Goal: Task Accomplishment & Management: Use online tool/utility

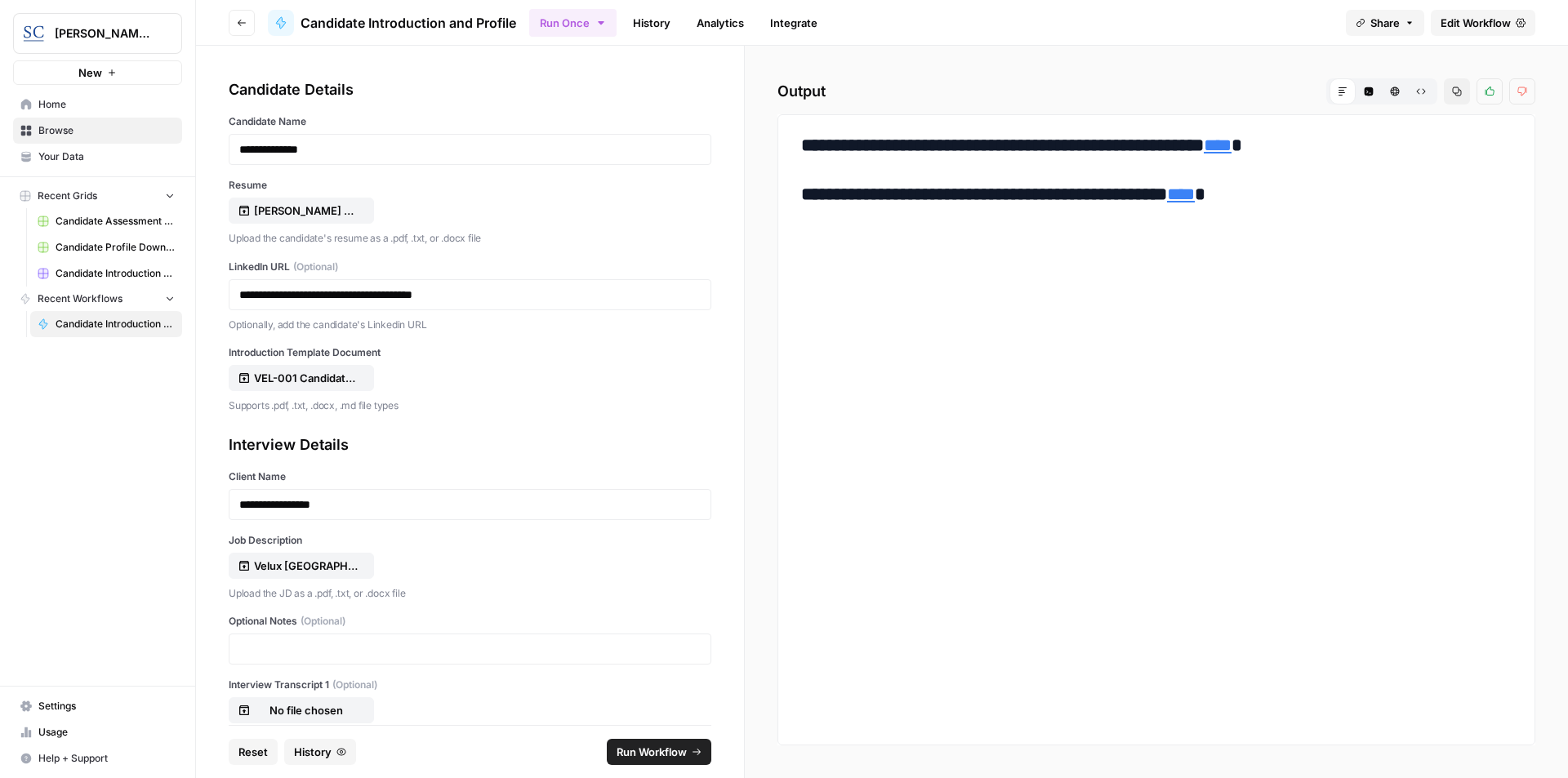
scroll to position [119, 0]
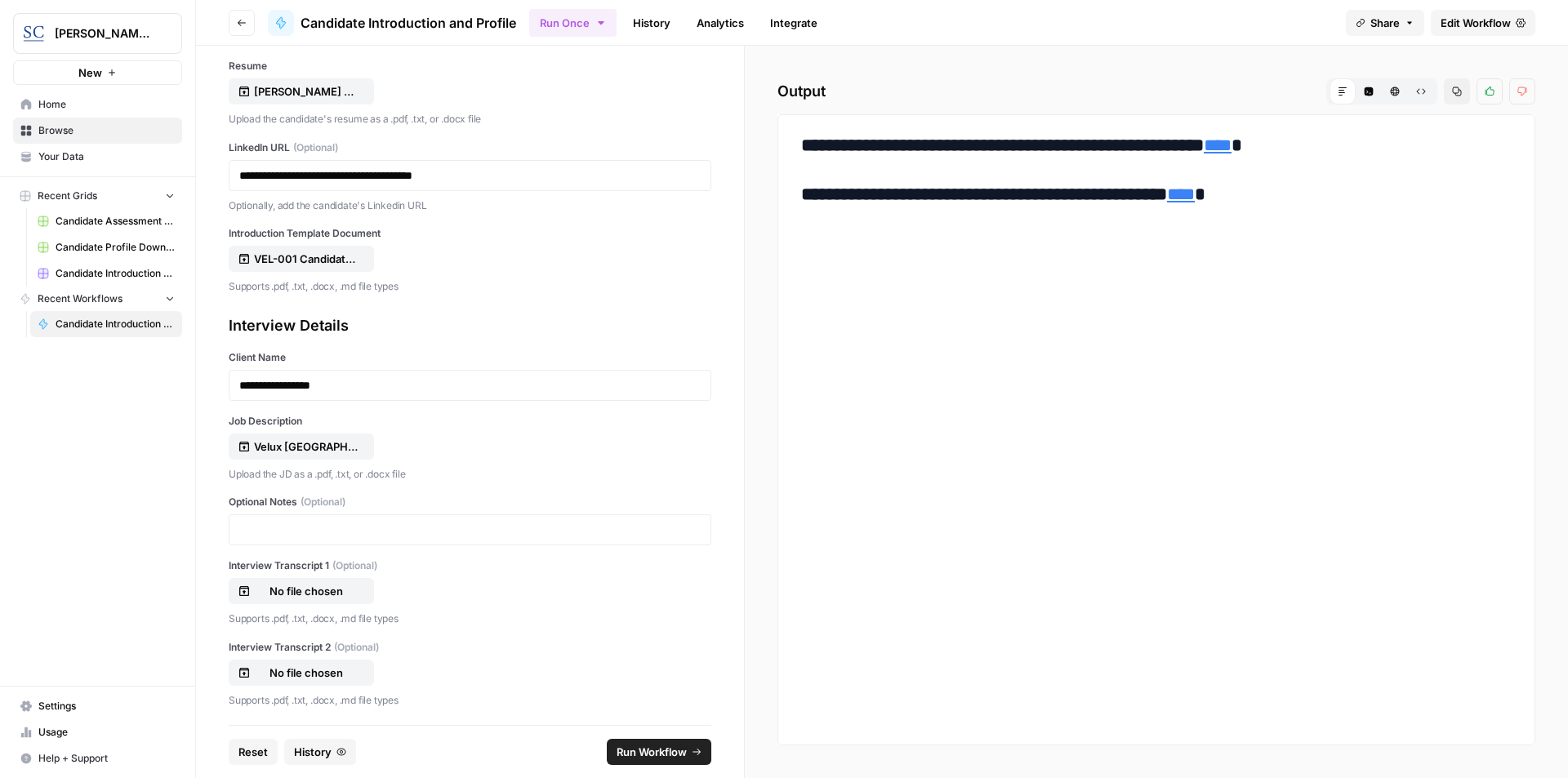
click at [251, 750] on span "Reset" at bounding box center [253, 752] width 29 height 17
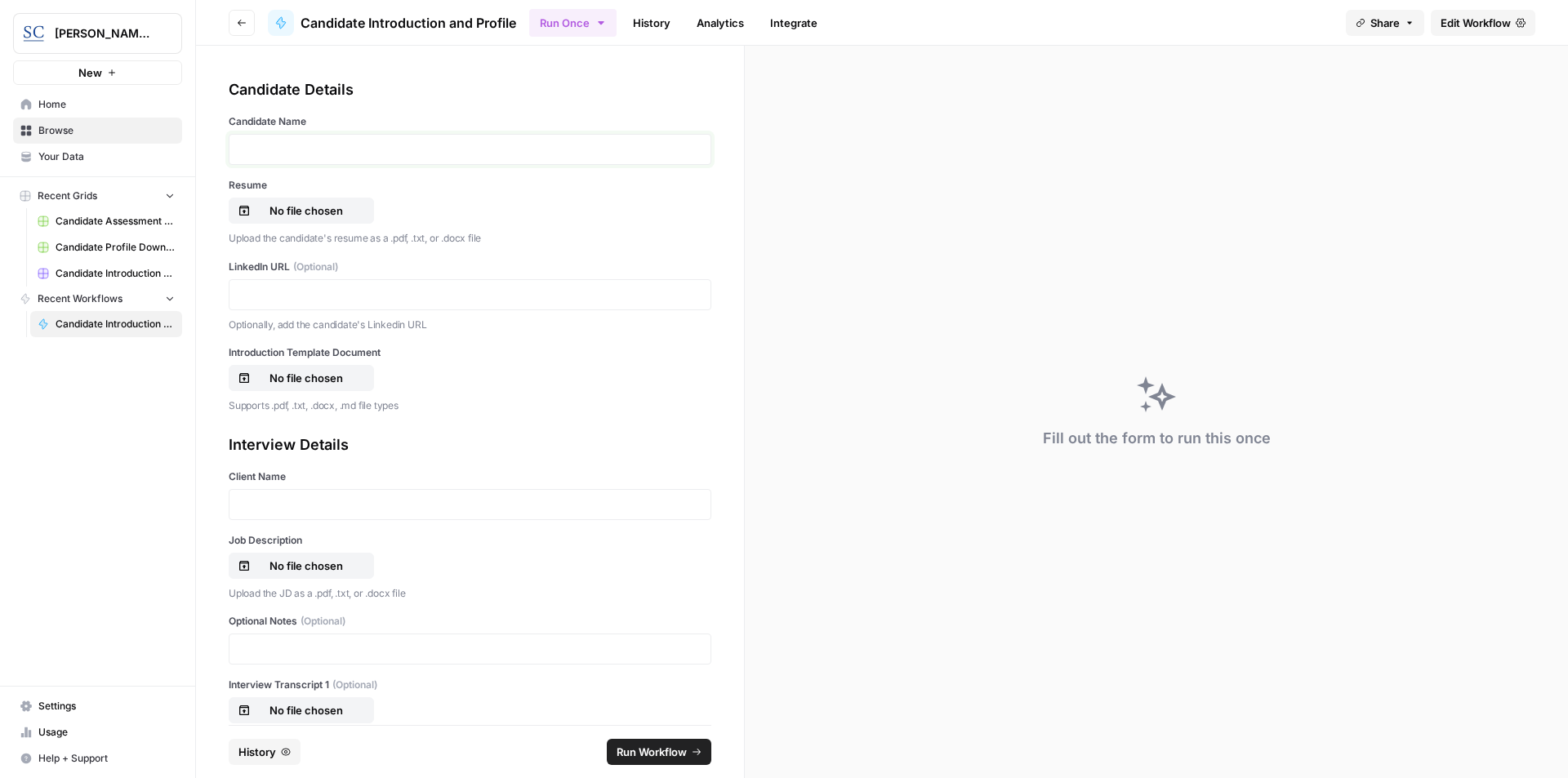
click at [300, 144] on p at bounding box center [469, 149] width 462 height 17
click at [293, 213] on p "No file chosen" at bounding box center [305, 211] width 104 height 17
click at [344, 151] on p "**********" at bounding box center [463, 149] width 449 height 17
click at [315, 298] on p at bounding box center [469, 295] width 462 height 17
click at [330, 382] on p "No file chosen" at bounding box center [305, 378] width 104 height 17
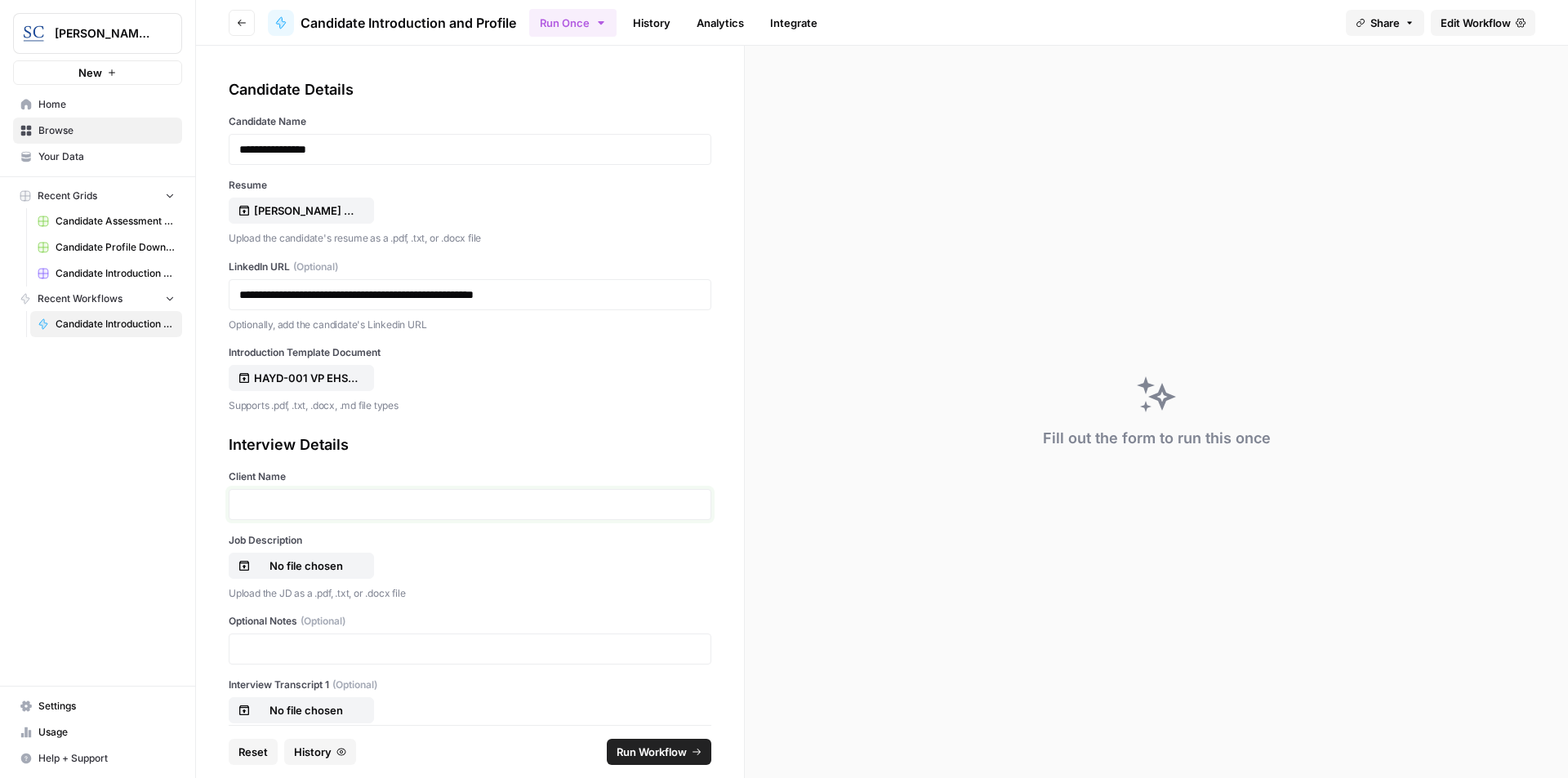
click at [350, 503] on p at bounding box center [469, 505] width 462 height 17
click at [331, 572] on p "No file chosen" at bounding box center [305, 566] width 104 height 17
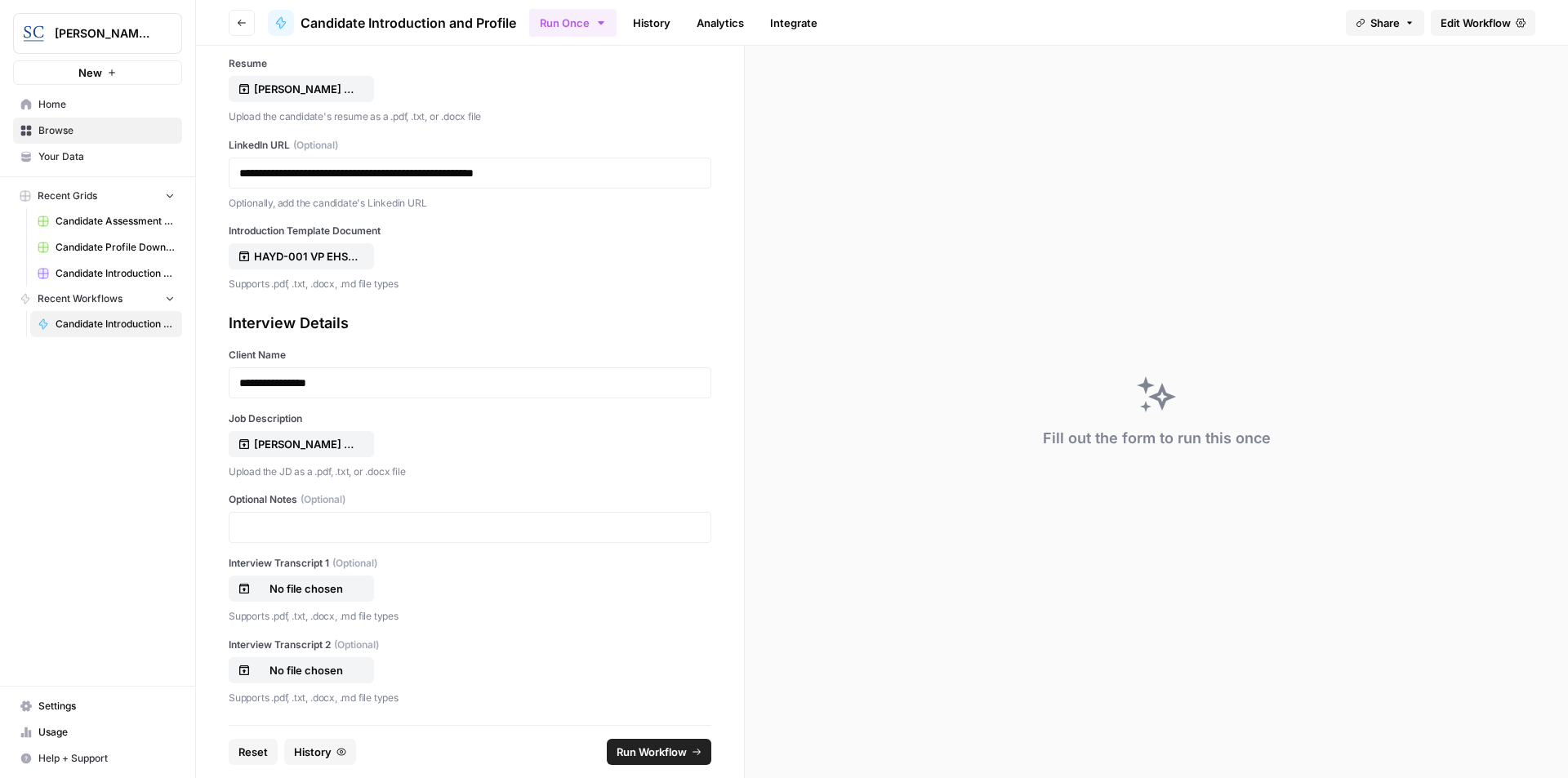
click at [660, 754] on span "Run Workflow" at bounding box center [652, 752] width 70 height 17
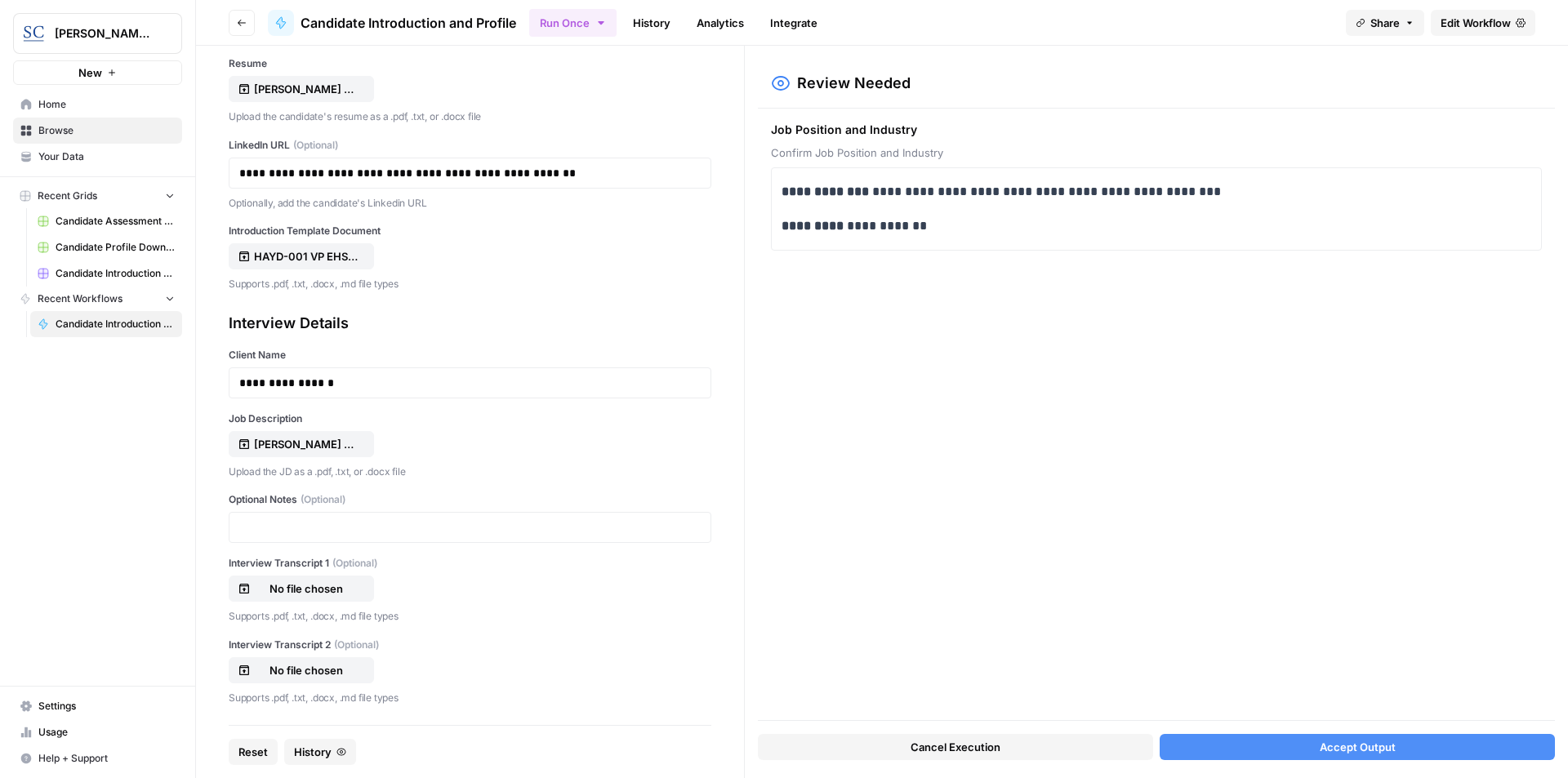
click at [1416, 743] on button "Accept Output" at bounding box center [1356, 747] width 395 height 26
